Goal: Find specific page/section: Find specific page/section

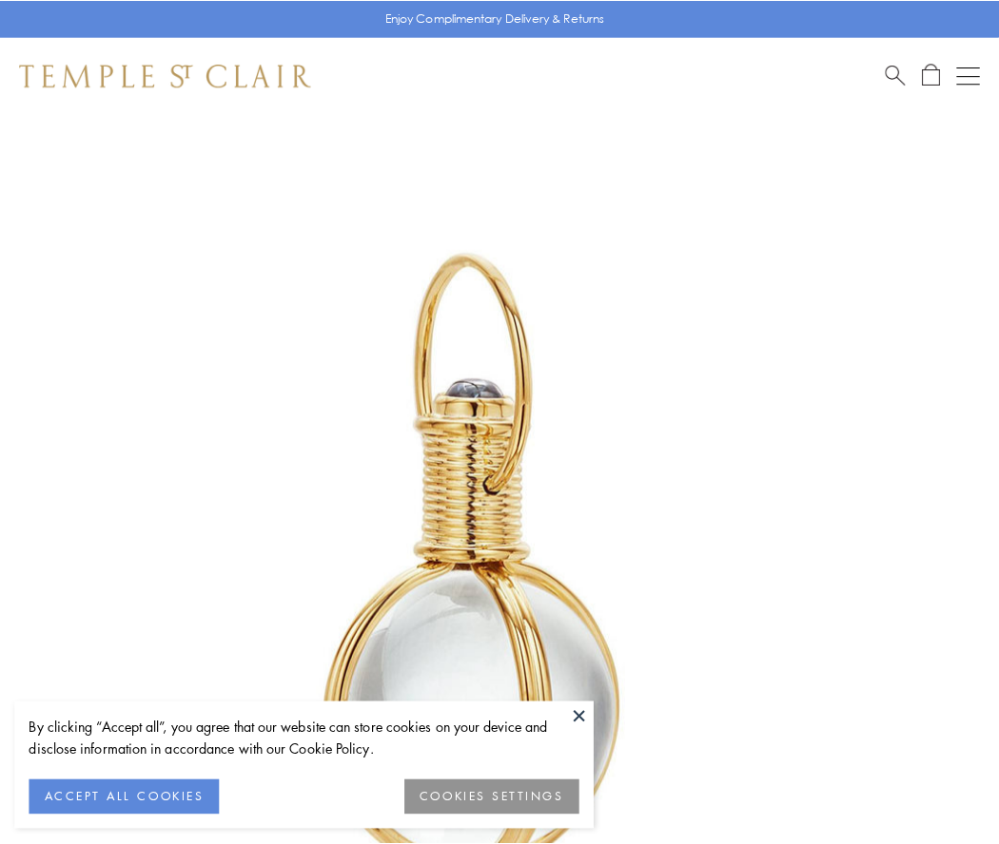
scroll to position [496, 0]
